Goal: Go to known website: Go to known website

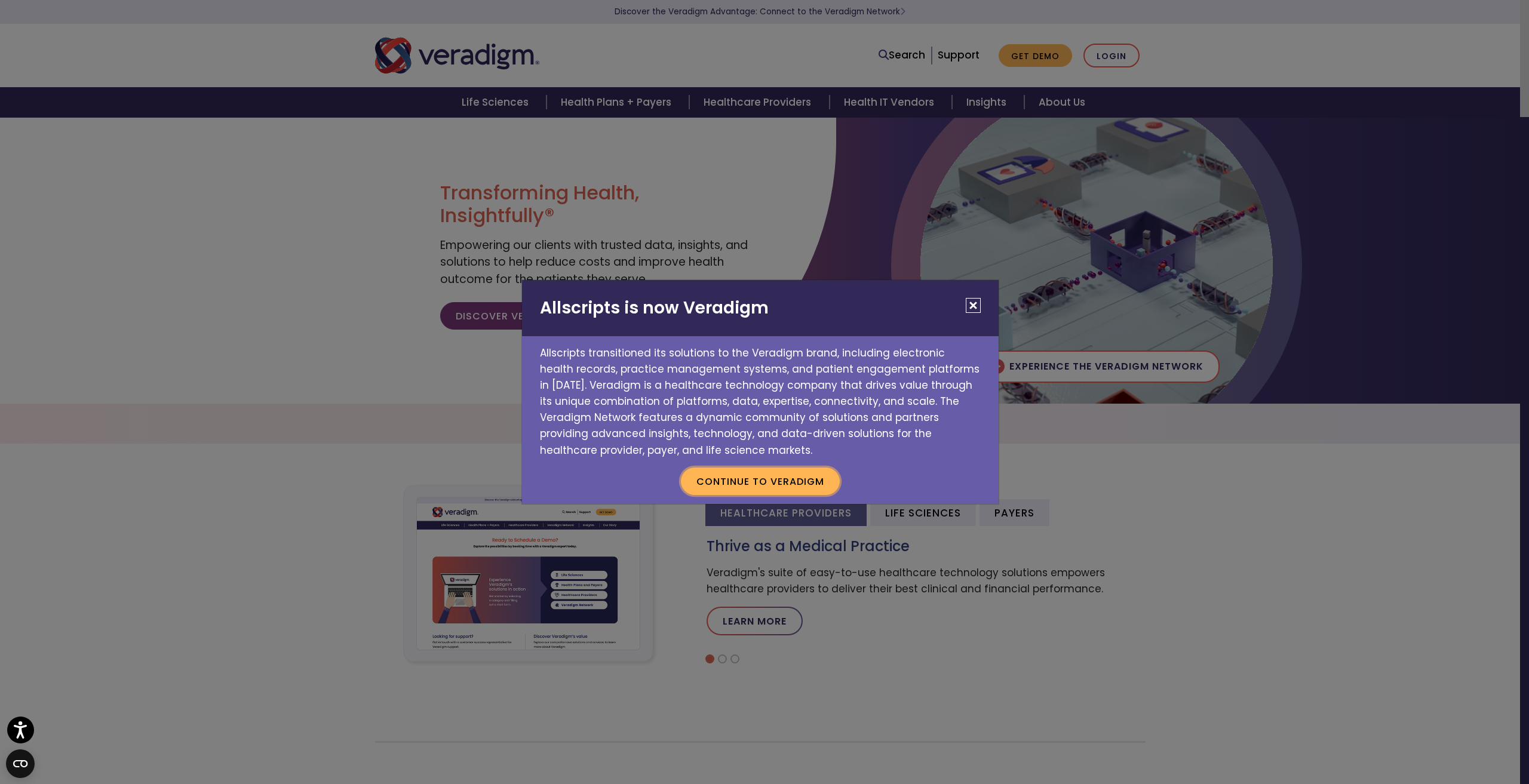
click at [747, 475] on button "Continue to Veradigm" at bounding box center [761, 481] width 159 height 28
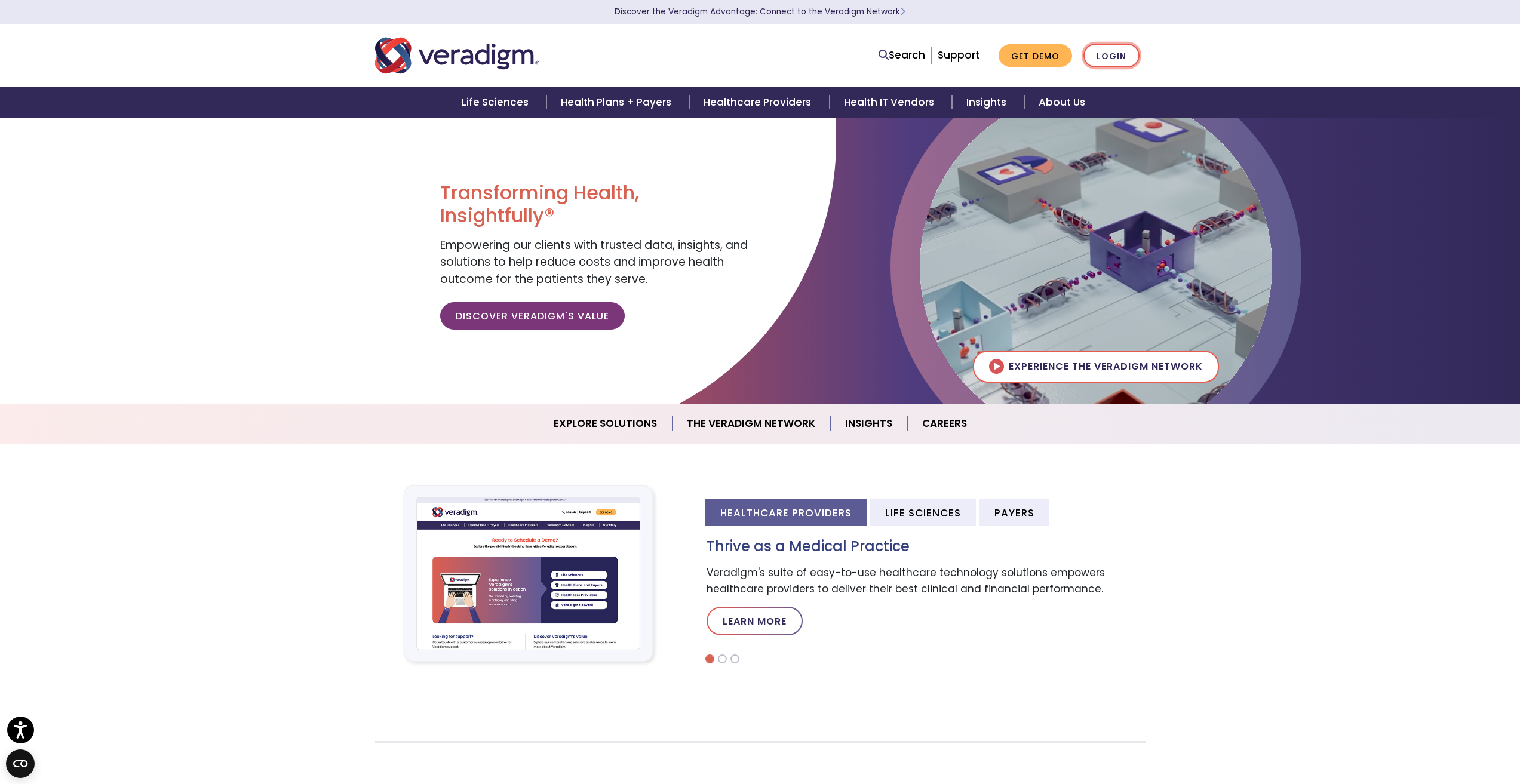
click at [1109, 54] on link "Login" at bounding box center [1111, 56] width 56 height 24
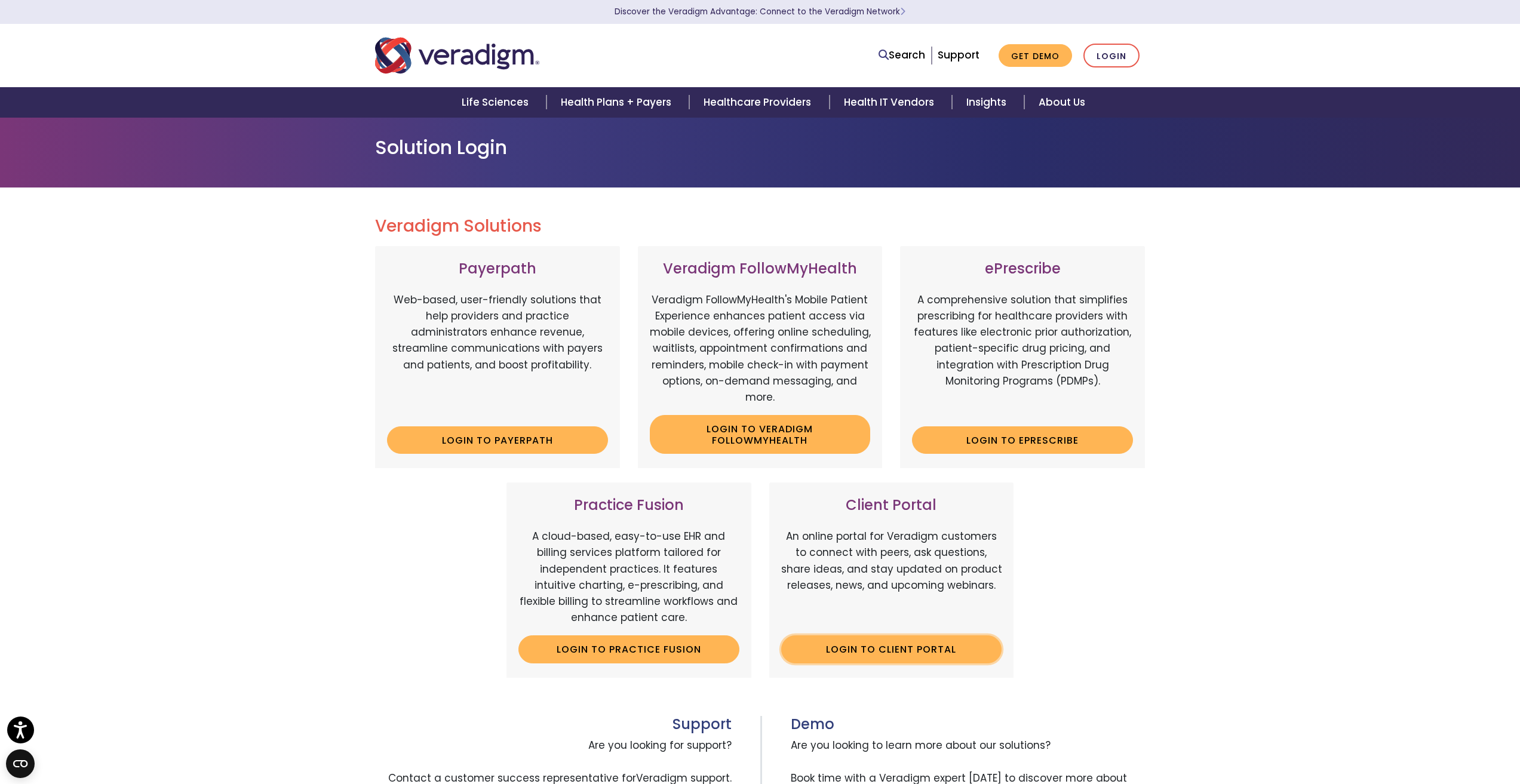
click at [950, 649] on link "Login to Client Portal" at bounding box center [891, 649] width 221 height 28
